Goal: Task Accomplishment & Management: Complete application form

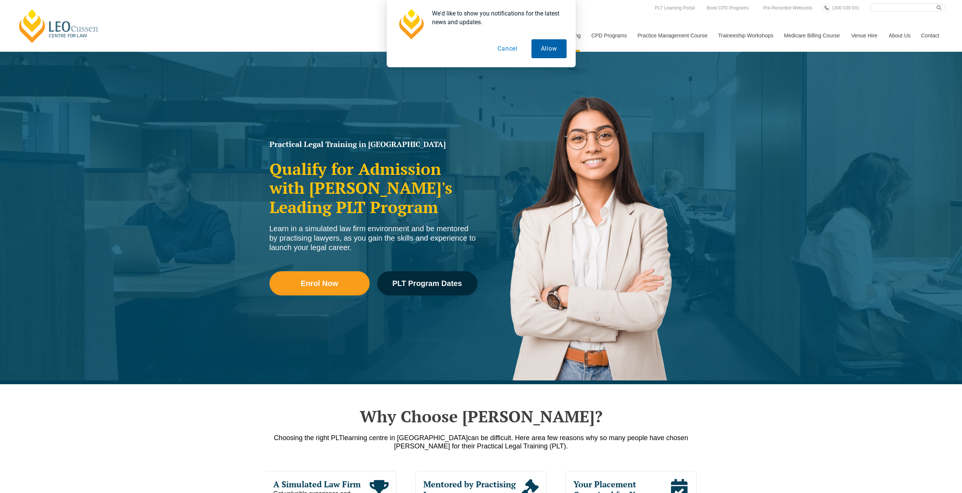
click at [547, 51] on button "Allow" at bounding box center [548, 48] width 35 height 19
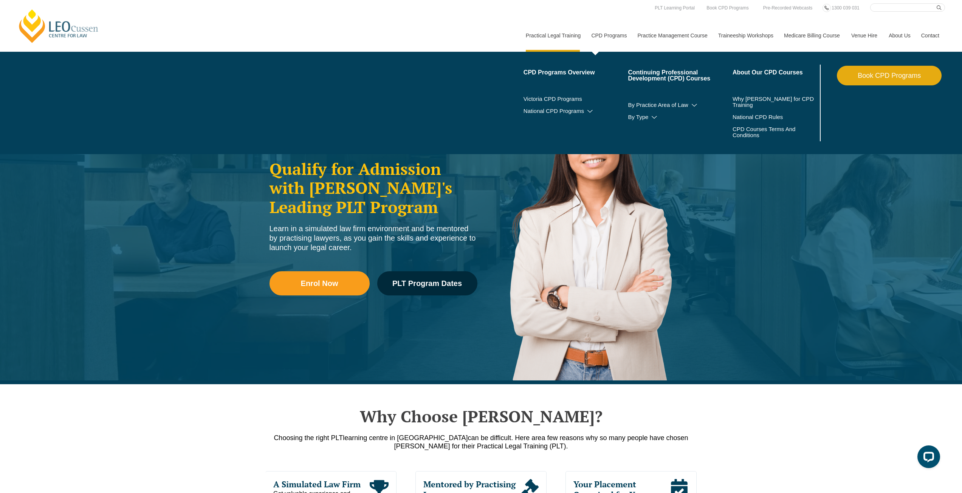
click at [614, 36] on link "CPD Programs" at bounding box center [608, 35] width 46 height 32
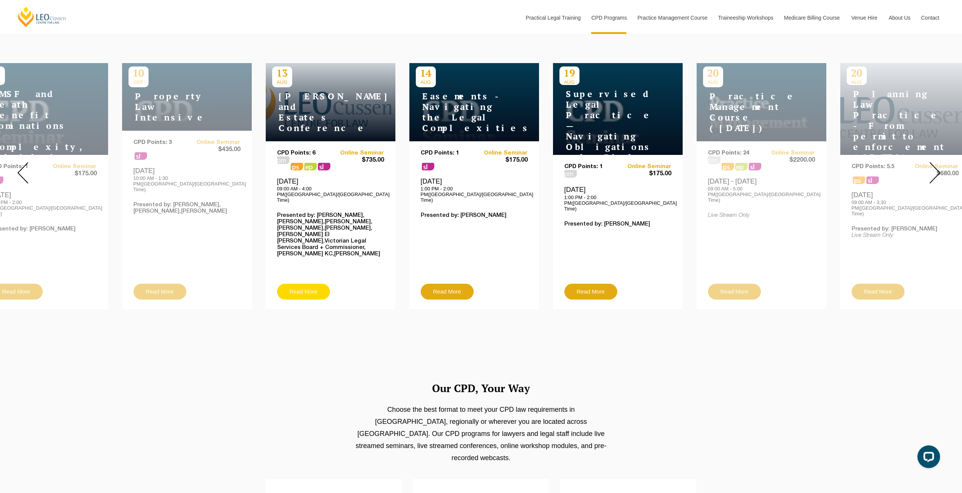
click at [304, 284] on link "Read More" at bounding box center [303, 292] width 53 height 16
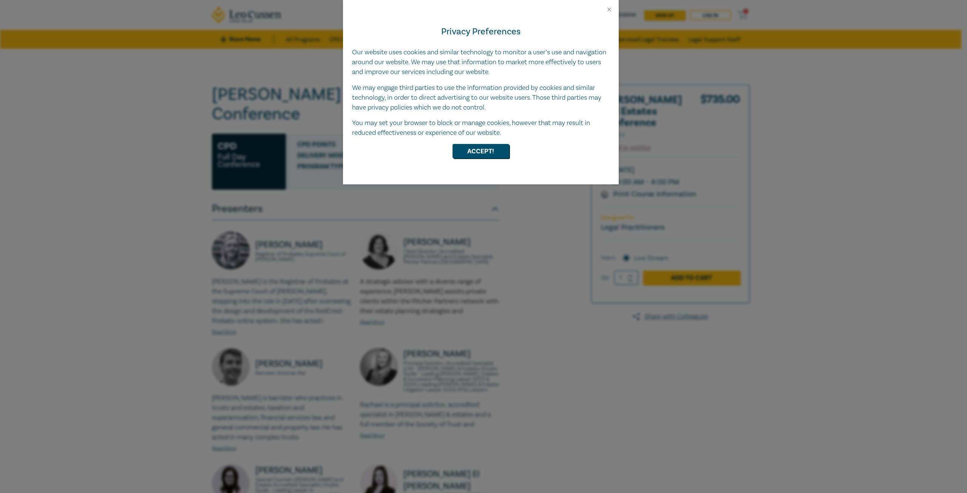
click at [493, 143] on div "Privacy Preferences Our website uses cookies and similar technology to monitor …" at bounding box center [481, 99] width 276 height 172
click at [490, 153] on button "Accept!" at bounding box center [481, 151] width 57 height 14
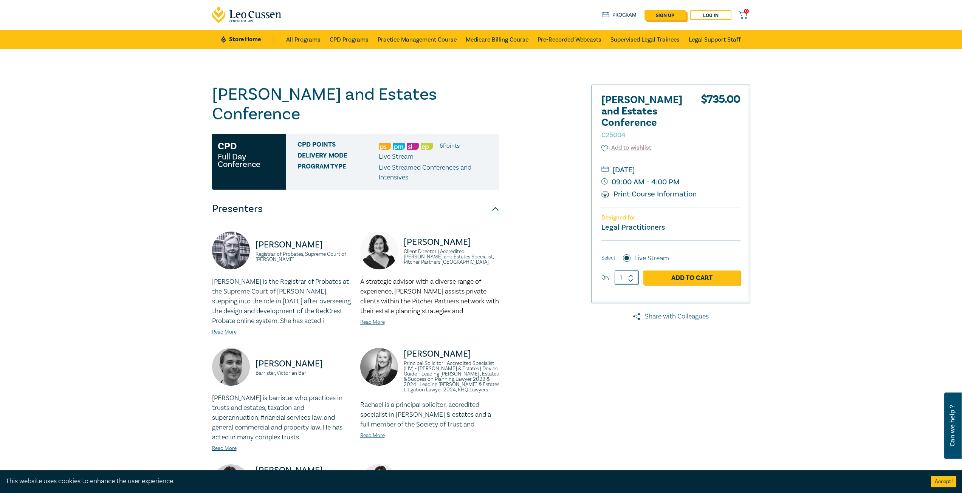
click at [669, 13] on div "0 $ NaN Store Home About us Program sign up Log in 0" at bounding box center [480, 15] width 547 height 30
click at [657, 17] on link "sign up" at bounding box center [664, 15] width 41 height 10
select select "AU"
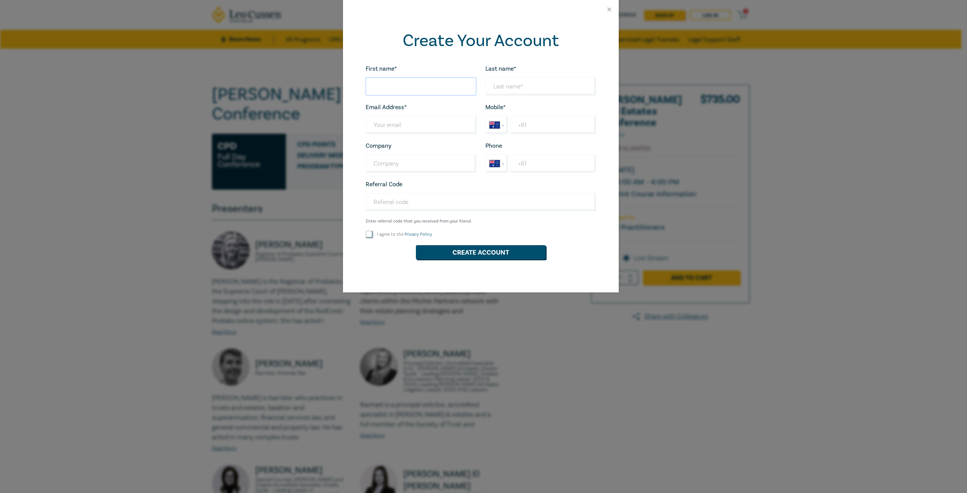
click at [423, 85] on input "First name*" at bounding box center [421, 86] width 111 height 18
type input "Peta"
type input "Maskell"
type input "peta.m.maskell@gmail.com"
click at [527, 127] on input "+61" at bounding box center [552, 125] width 85 height 18
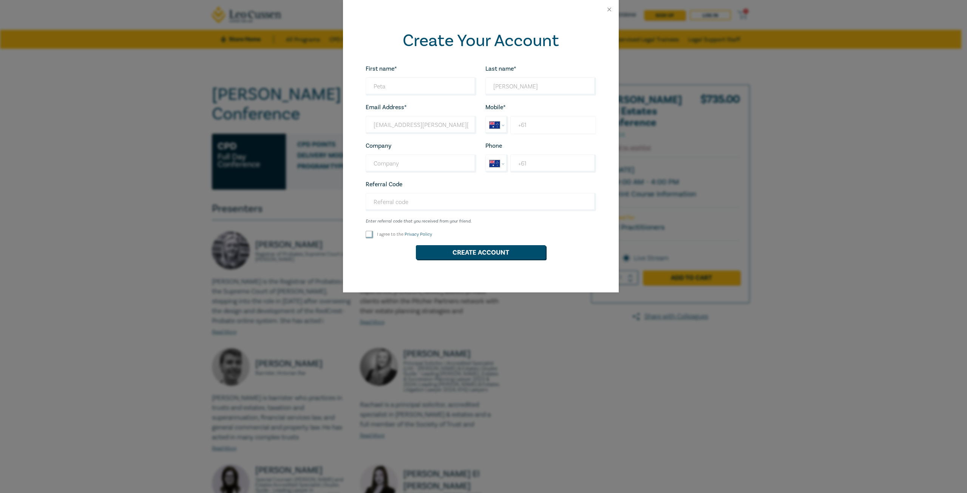
type input "+61 434 145 564"
click at [428, 164] on input "Company" at bounding box center [421, 164] width 111 height 18
type input "V"
type input "BJT Legal"
drag, startPoint x: 452, startPoint y: 128, endPoint x: 298, endPoint y: 121, distance: 154.0
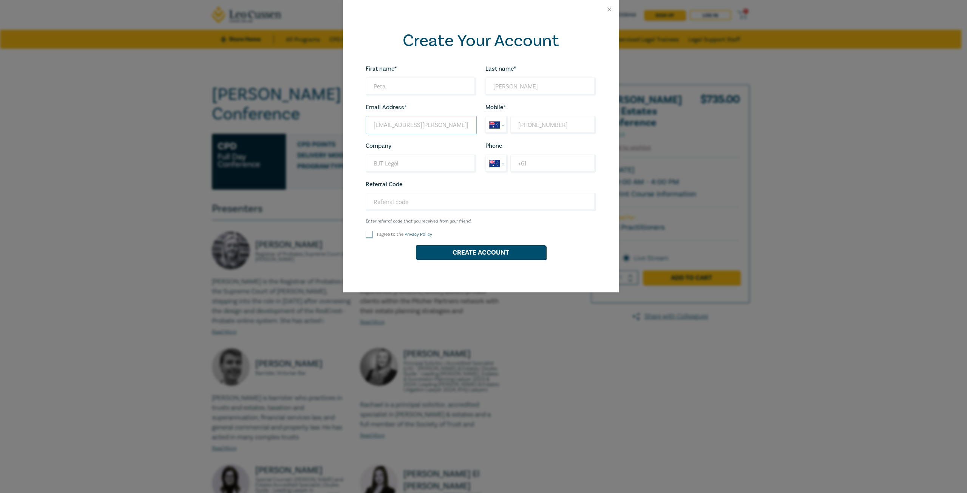
click at [298, 121] on div "Create Your Account First name* Peta Looks good! Last name* Maskell Looks good!…" at bounding box center [483, 246] width 967 height 493
type input "pmaskell@bjtlegal.com.au"
click at [369, 235] on input "I agree to the Privacy Policy" at bounding box center [370, 235] width 8 height 8
checkbox input "true"
click at [442, 253] on button "Create Account" at bounding box center [481, 252] width 130 height 14
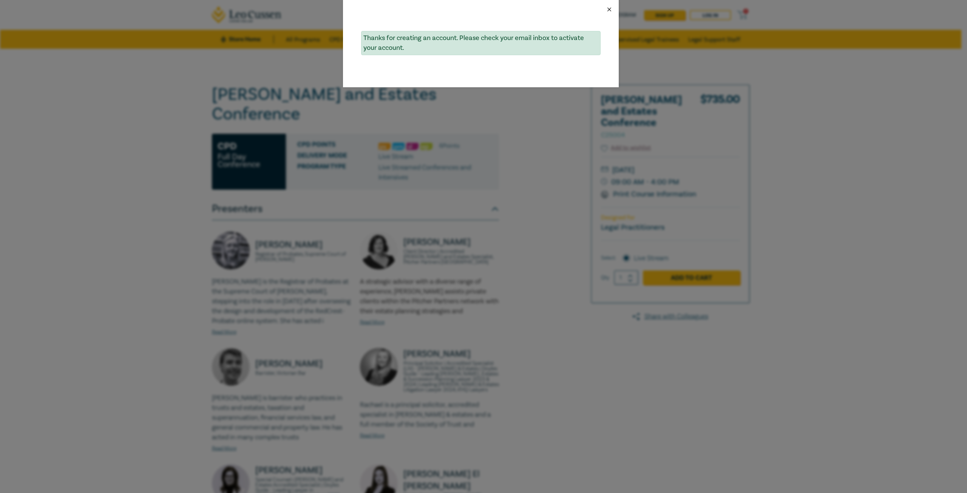
click at [612, 9] on button "Close" at bounding box center [609, 9] width 7 height 7
